Goal: Book appointment/travel/reservation

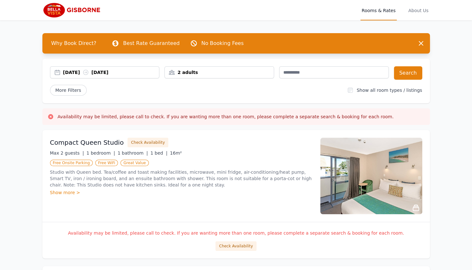
click at [254, 71] on div "2 adults" at bounding box center [219, 72] width 109 height 6
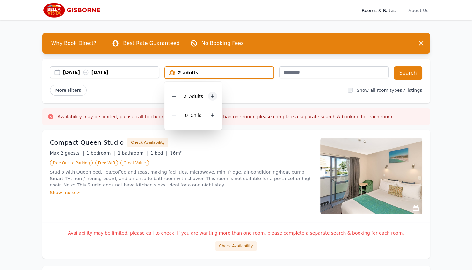
click at [210, 100] on div at bounding box center [212, 96] width 9 height 9
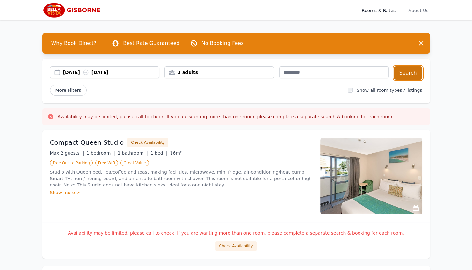
click at [406, 74] on button "Search" at bounding box center [408, 72] width 28 height 13
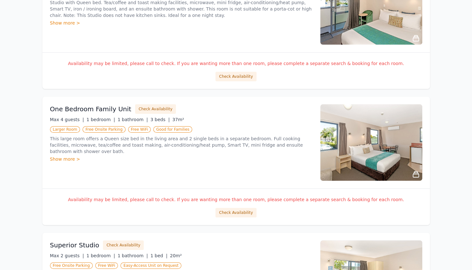
scroll to position [171, 0]
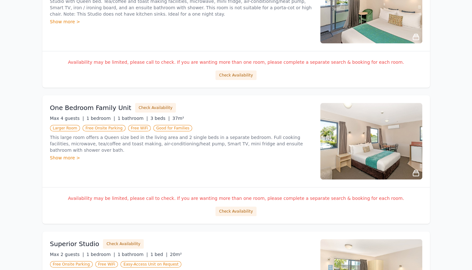
click at [153, 141] on p "This large room offers a Queen size bed in the living area and 2 single beds in…" at bounding box center [181, 143] width 263 height 19
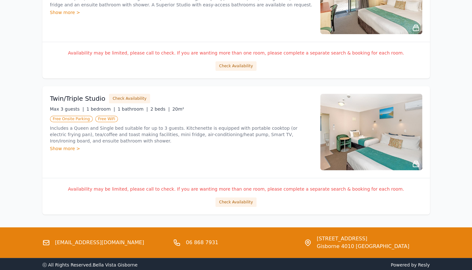
scroll to position [453, 0]
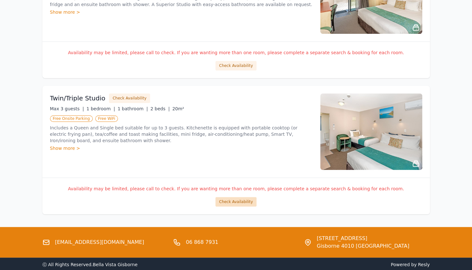
click at [231, 201] on button "Check Availability" at bounding box center [236, 202] width 41 height 10
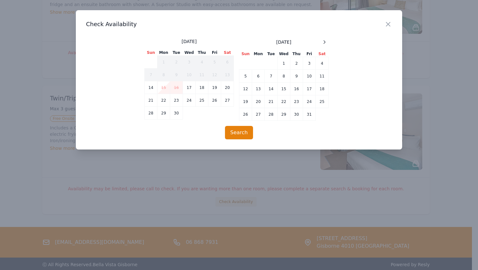
click at [329, 42] on div "[DATE] Sun Mon Tue Wed Thu Fri Sat 1 2 3 4 5 6 7 8 9 10 11 12 13 14 15 16 17 18…" at bounding box center [238, 79] width 189 height 83
click at [324, 41] on icon at bounding box center [324, 42] width 5 height 5
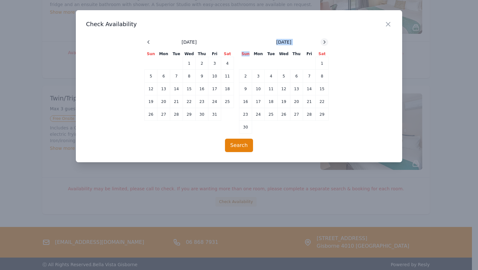
click at [324, 41] on icon at bounding box center [324, 42] width 5 height 5
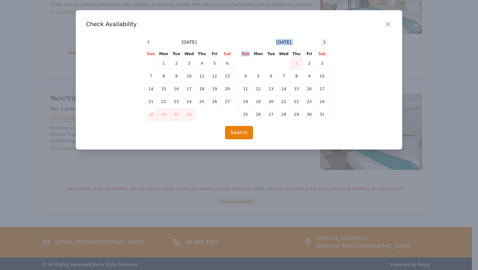
click at [324, 41] on icon at bounding box center [324, 42] width 5 height 5
click at [144, 45] on div "[DATE] Sun Mon Tue Wed Thu Fri Sat 1 2 3 4 5 6 7 8 9 10 11 12 13 14 15 16 17 18…" at bounding box center [239, 79] width 306 height 83
click at [148, 41] on icon at bounding box center [148, 42] width 5 height 5
click at [389, 21] on icon "button" at bounding box center [389, 24] width 8 height 8
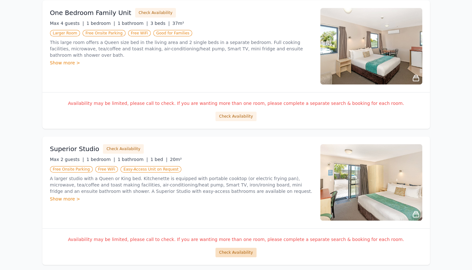
scroll to position [253, 0]
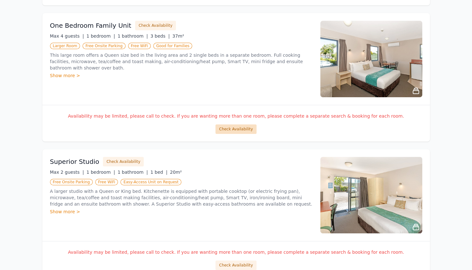
click at [237, 127] on button "Check Availability" at bounding box center [236, 129] width 41 height 10
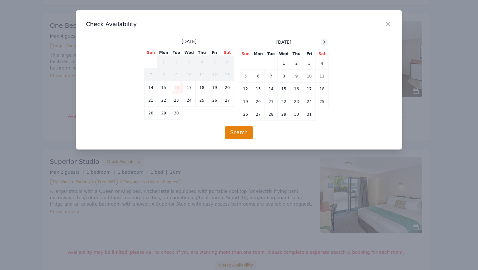
click at [326, 41] on icon at bounding box center [324, 42] width 5 height 5
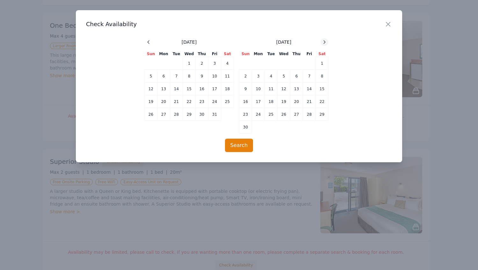
click at [326, 41] on icon at bounding box center [324, 42] width 5 height 5
click at [390, 21] on icon "button" at bounding box center [389, 24] width 8 height 8
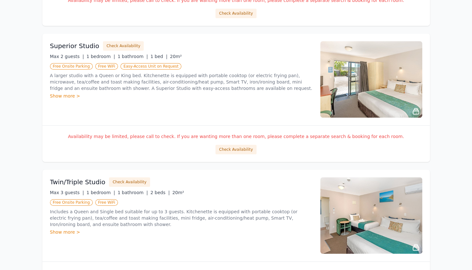
scroll to position [484, 0]
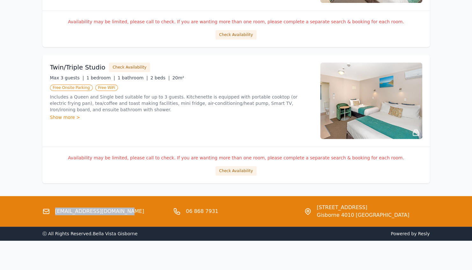
drag, startPoint x: 120, startPoint y: 211, endPoint x: 53, endPoint y: 204, distance: 66.7
click at [53, 204] on div "[EMAIL_ADDRESS][DOMAIN_NAME]" at bounding box center [105, 211] width 126 height 15
copy link "[EMAIL_ADDRESS][DOMAIN_NAME]"
